Goal: Find specific page/section: Find specific page/section

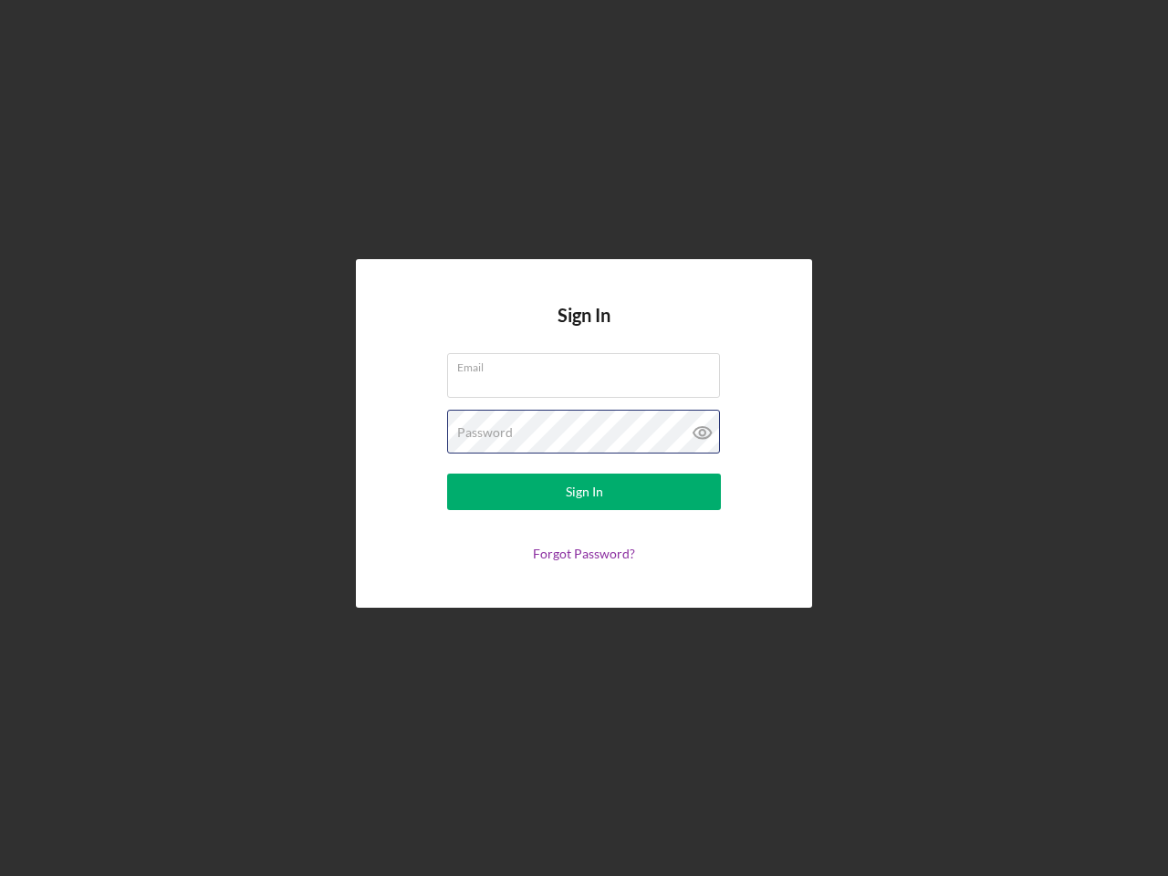
click at [584, 438] on div "Password" at bounding box center [584, 433] width 274 height 46
click at [702, 432] on icon at bounding box center [703, 433] width 46 height 46
